Goal: Task Accomplishment & Management: Complete application form

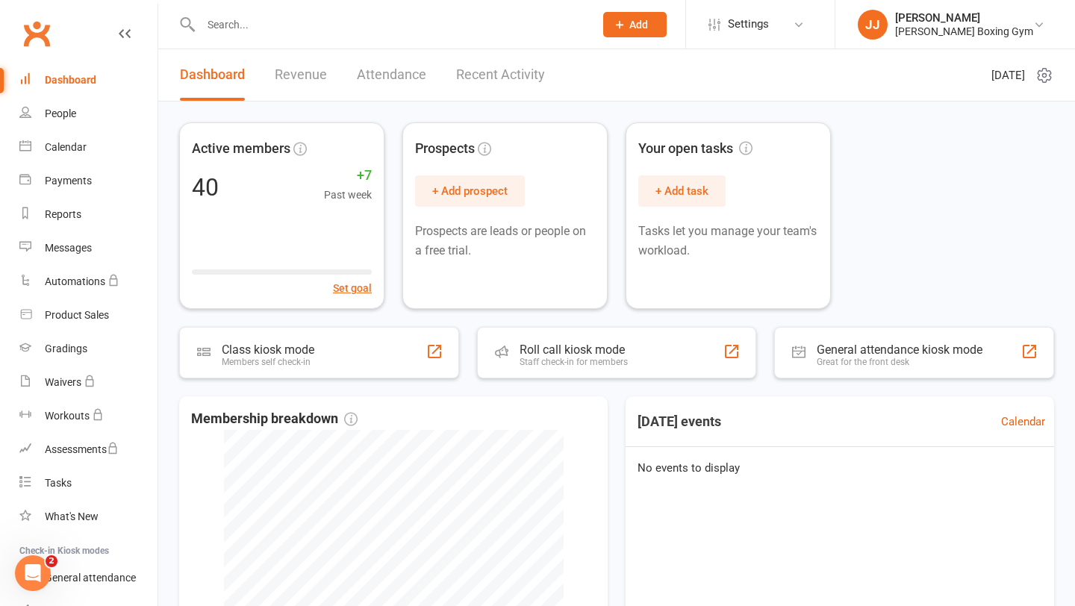
click at [648, 25] on span "Add" at bounding box center [638, 25] width 19 height 12
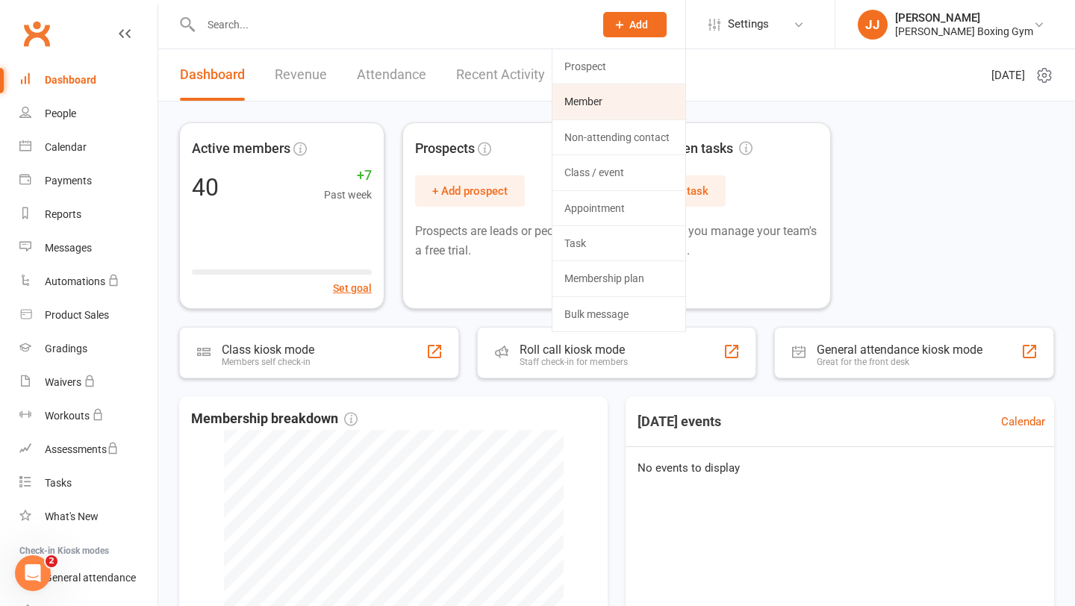
click at [643, 102] on link "Member" at bounding box center [618, 101] width 133 height 34
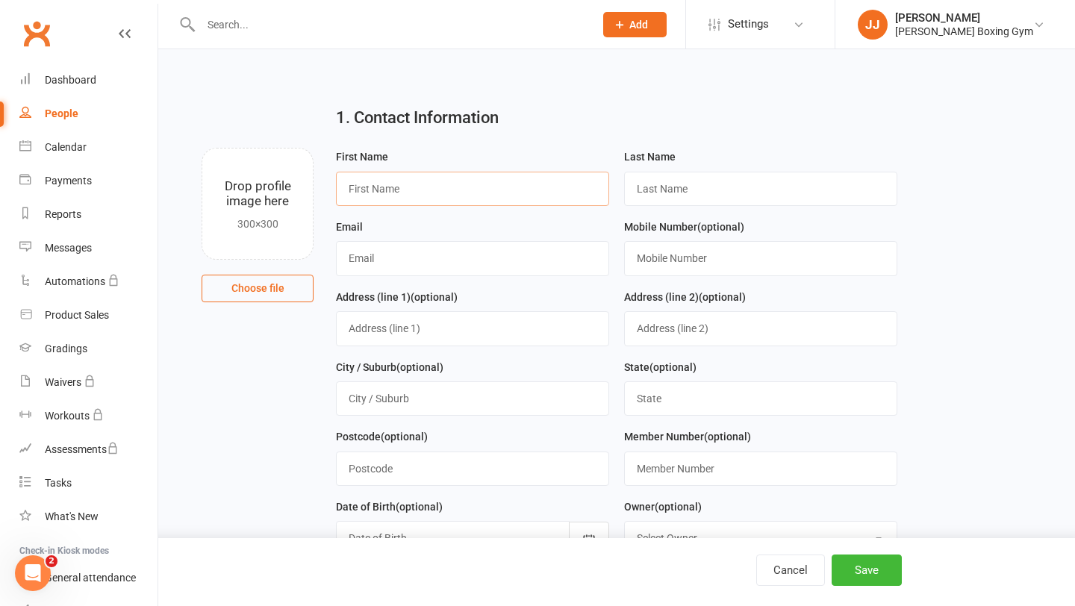
click at [507, 202] on input "text" at bounding box center [472, 189] width 273 height 34
type input "[PERSON_NAME]"
click at [763, 211] on div "Last Name" at bounding box center [761, 183] width 288 height 70
click at [766, 184] on input "text" at bounding box center [760, 189] width 273 height 34
type input "Miric"
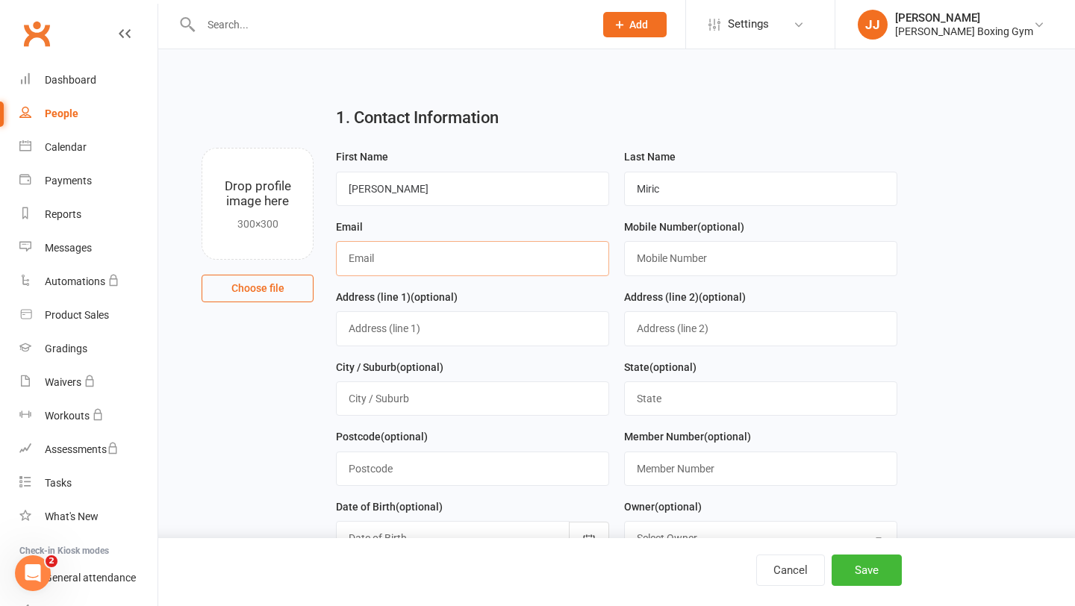
click at [509, 265] on input "text" at bounding box center [472, 258] width 273 height 34
type input "[EMAIL_ADDRESS][DOMAIN_NAME]"
click at [679, 251] on input "text" at bounding box center [760, 258] width 273 height 34
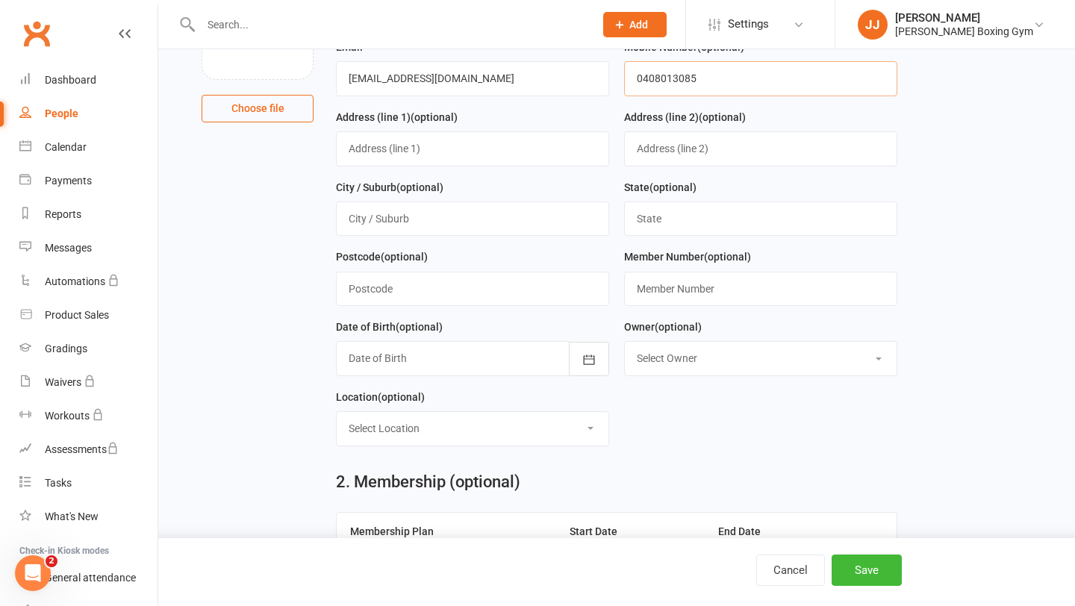
scroll to position [175, 0]
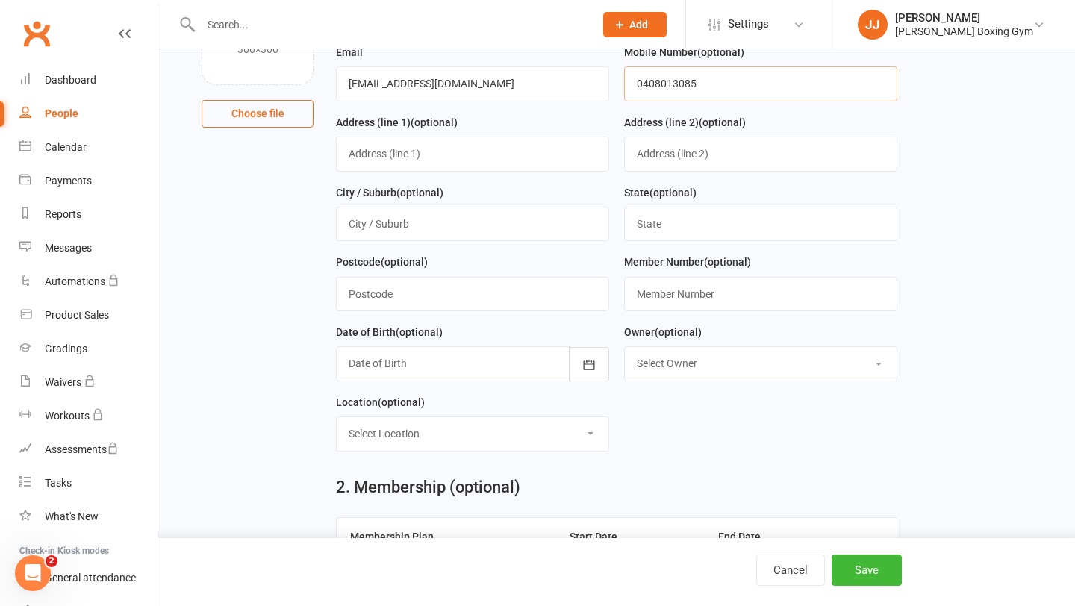
type input "0408013085"
click at [518, 163] on input "text" at bounding box center [472, 154] width 273 height 34
type input "[STREET_ADDRESS]"
click at [526, 220] on input "text" at bounding box center [472, 224] width 273 height 34
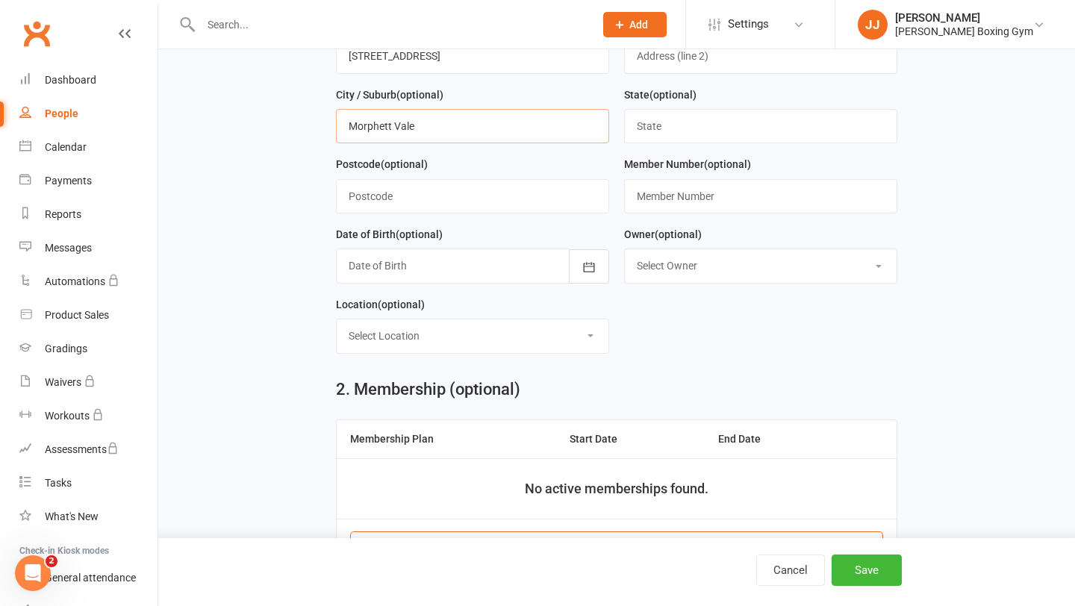
scroll to position [293, 0]
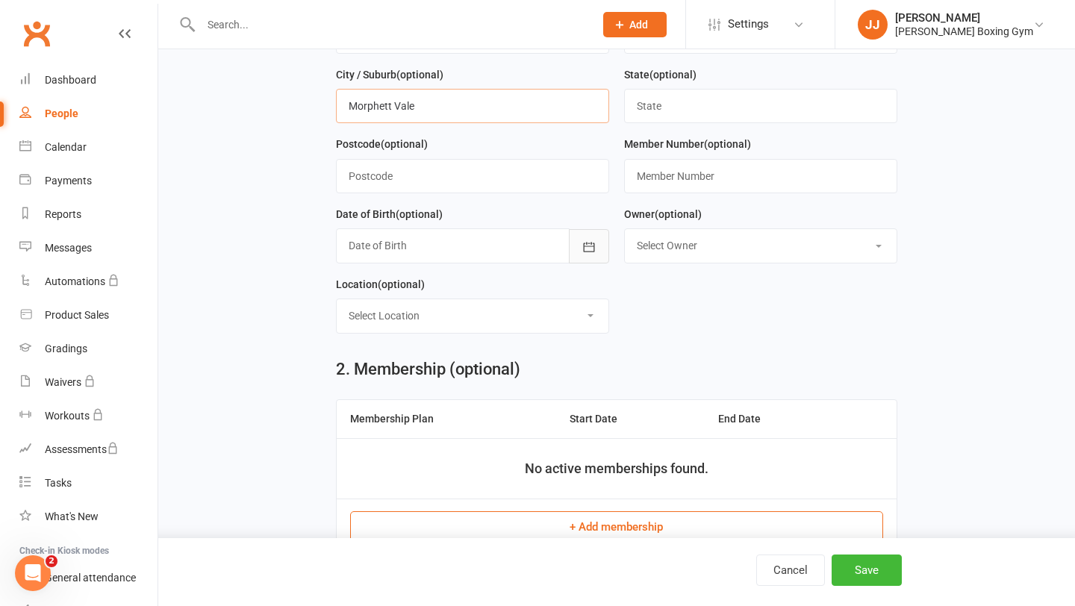
type input "Morphett Vale"
click at [596, 263] on button "button" at bounding box center [589, 246] width 40 height 34
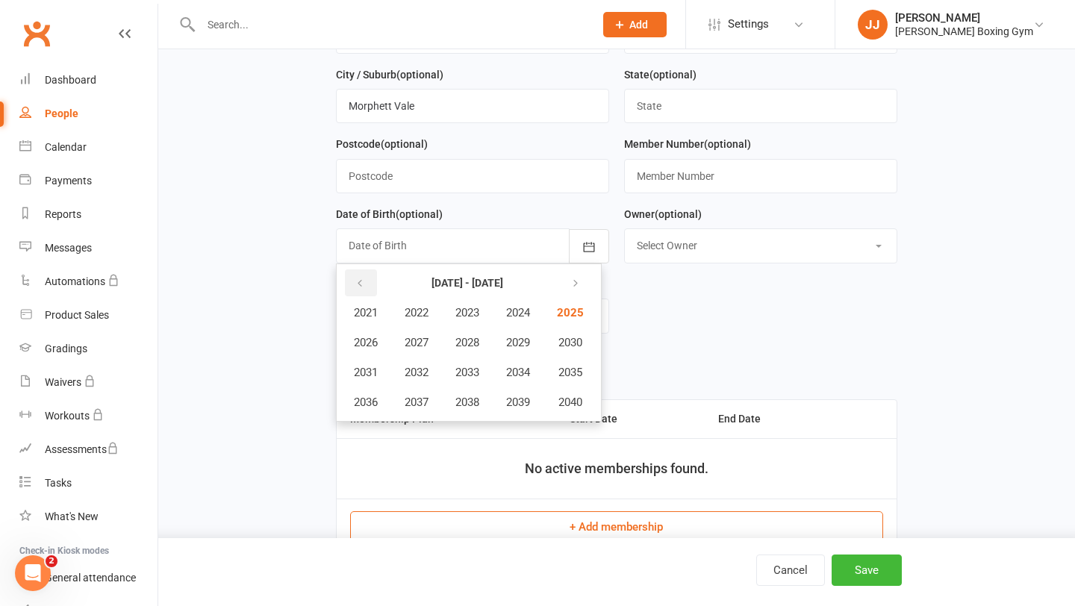
click at [355, 281] on icon "button" at bounding box center [360, 284] width 10 height 12
click at [573, 405] on span "1980" at bounding box center [569, 402] width 24 height 13
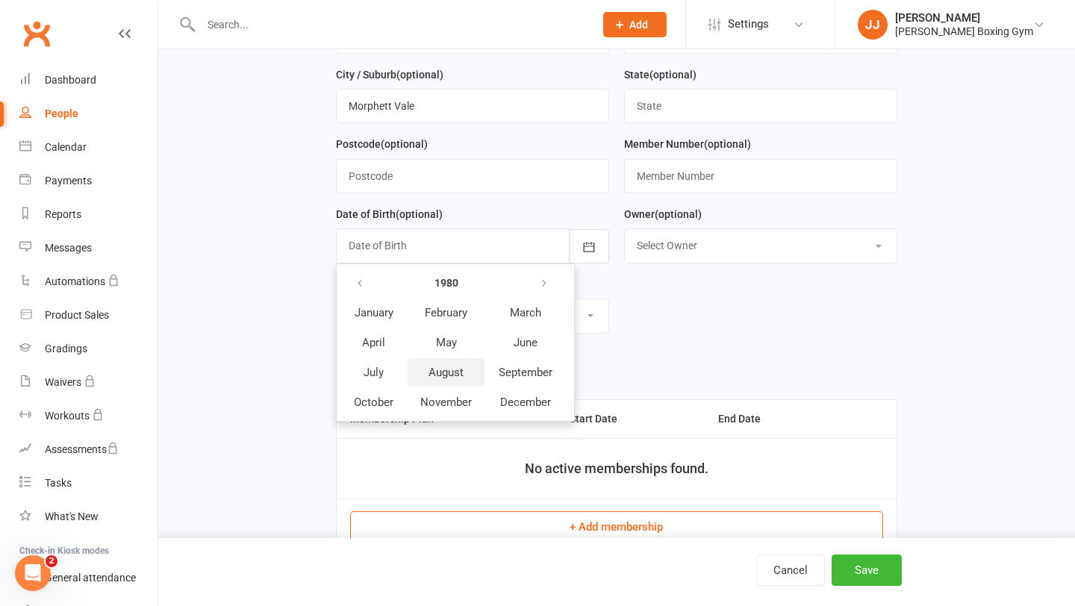
click at [470, 378] on button "August" at bounding box center [446, 372] width 77 height 28
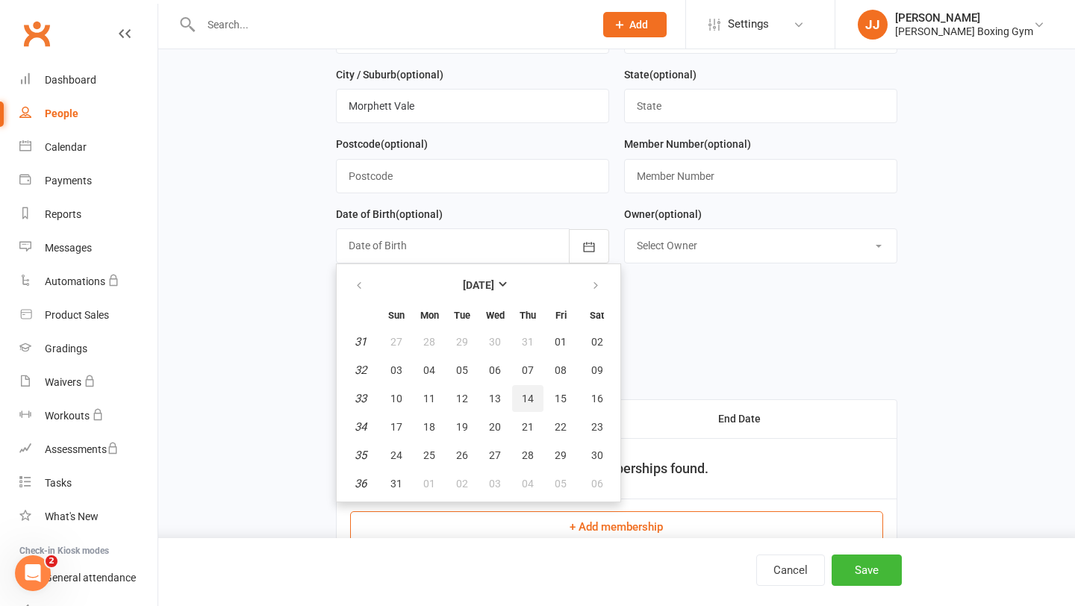
click at [529, 408] on button "14" at bounding box center [527, 398] width 31 height 27
type input "[DATE]"
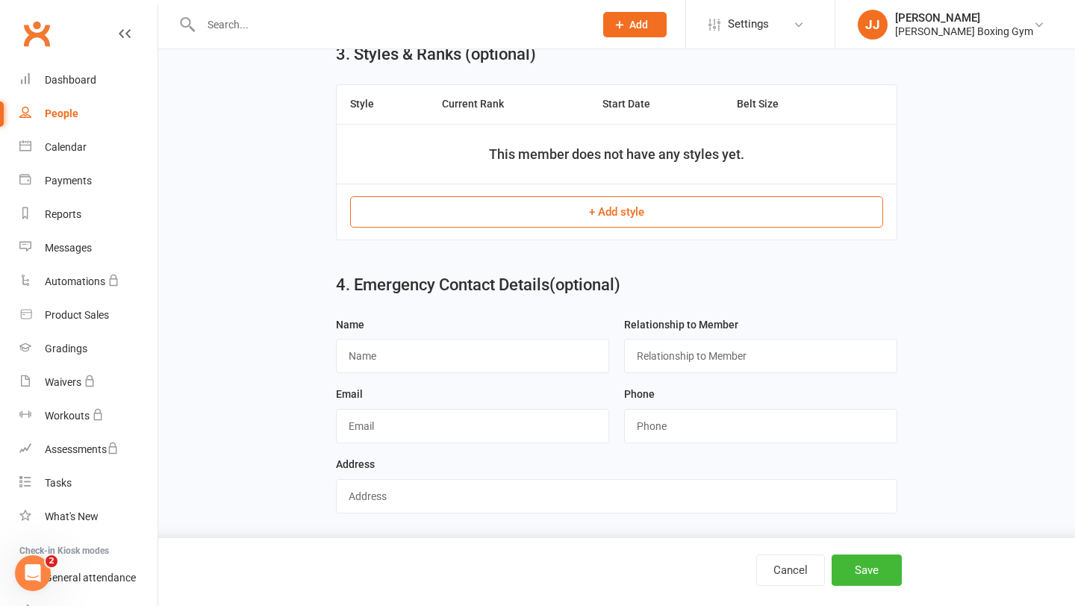
scroll to position [844, 0]
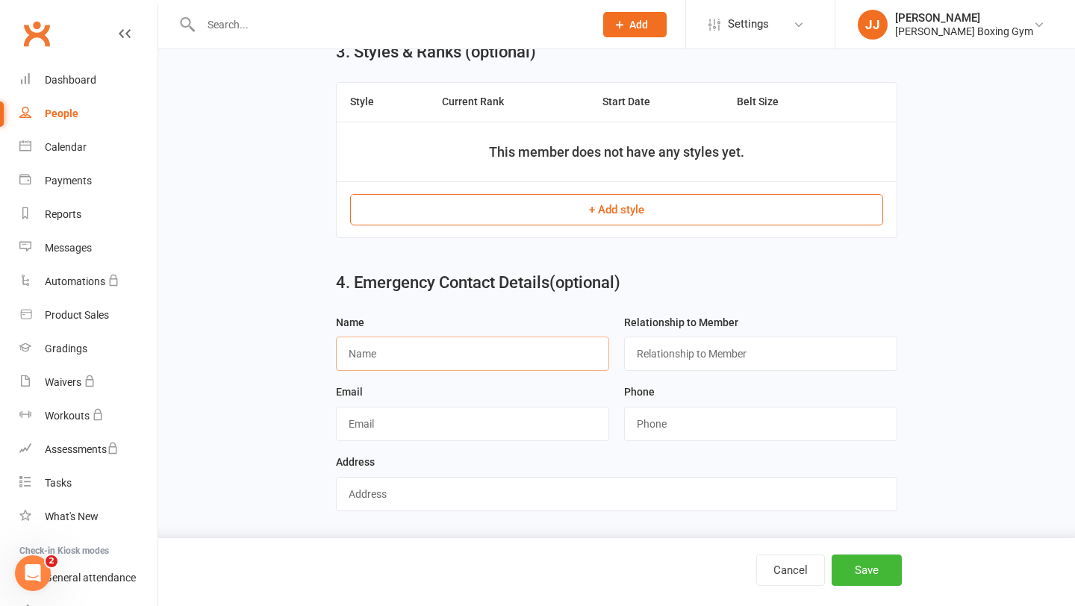
click at [548, 352] on input "text" at bounding box center [472, 354] width 273 height 34
type input "[PERSON_NAME]"
click at [688, 346] on input "text" at bounding box center [760, 354] width 273 height 34
type input "Husband"
click at [676, 415] on input "string" at bounding box center [760, 424] width 273 height 34
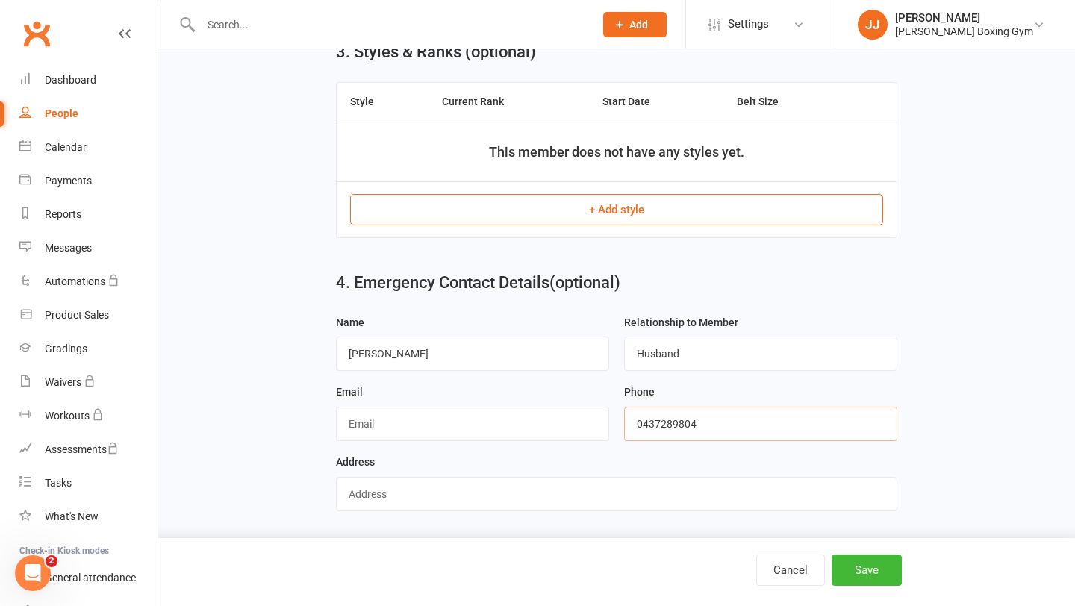
type input "0437289804"
click at [905, 573] on div "Cancel Save" at bounding box center [588, 570] width 649 height 31
click at [882, 573] on button "Save" at bounding box center [867, 570] width 70 height 31
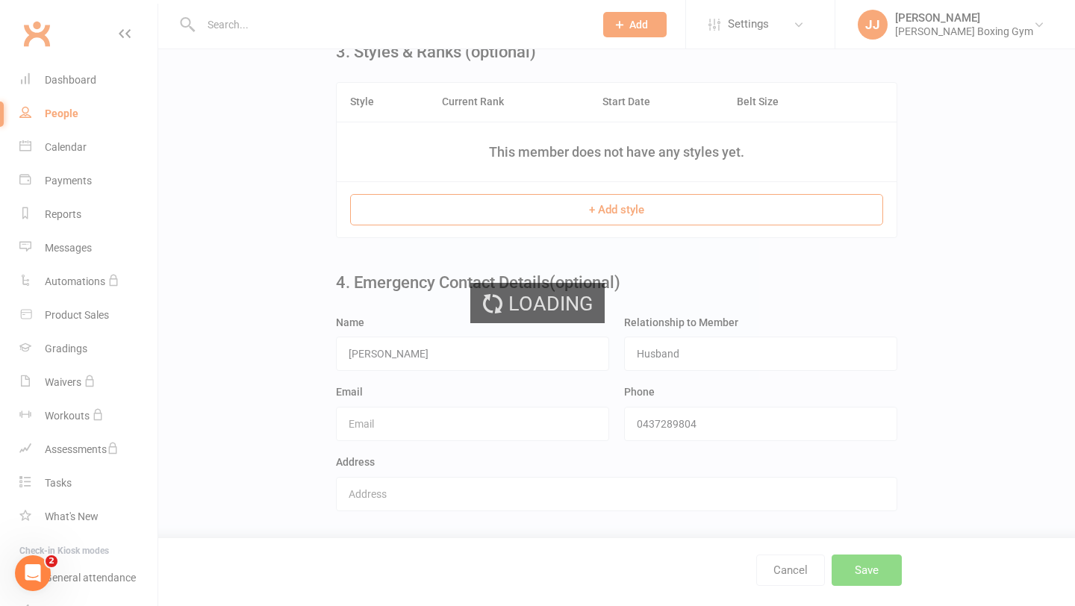
scroll to position [0, 0]
